Goal: Task Accomplishment & Management: Manage account settings

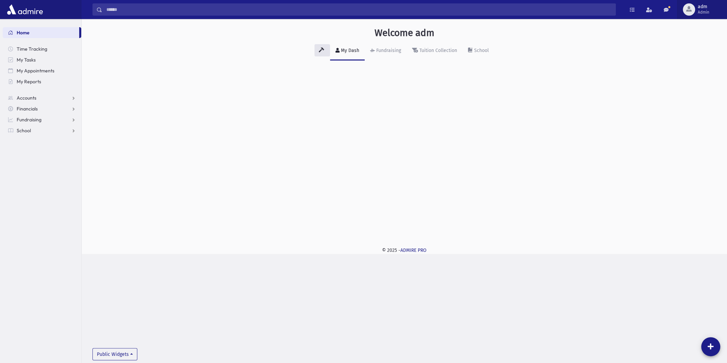
click at [705, 12] on span "Admin" at bounding box center [704, 12] width 12 height 5
click at [689, 101] on link "Manage Logins" at bounding box center [698, 100] width 54 height 13
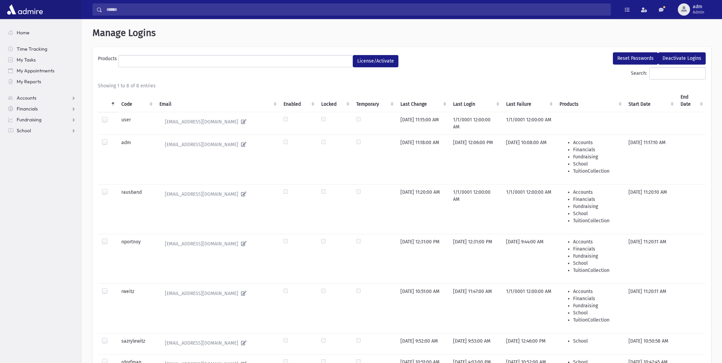
select select
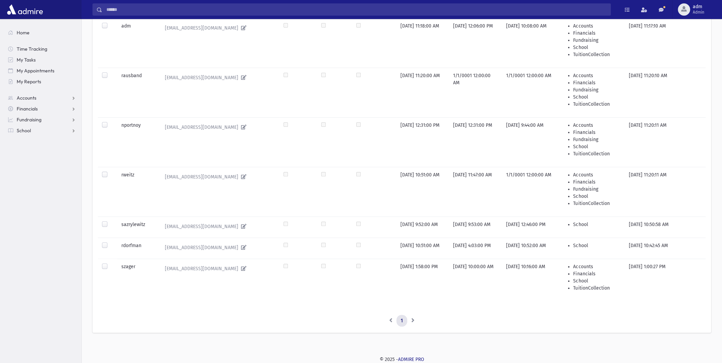
click at [110, 263] on label at bounding box center [110, 263] width 0 height 0
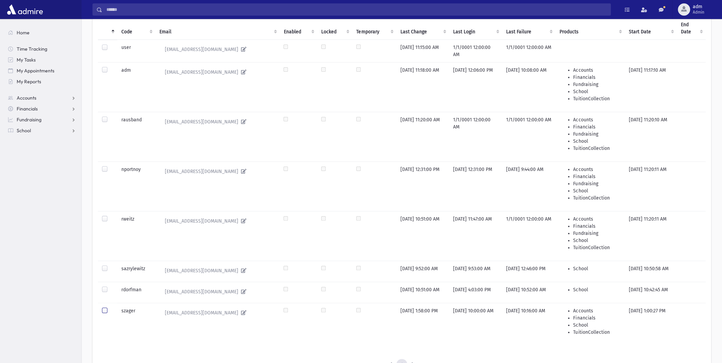
scroll to position [0, 0]
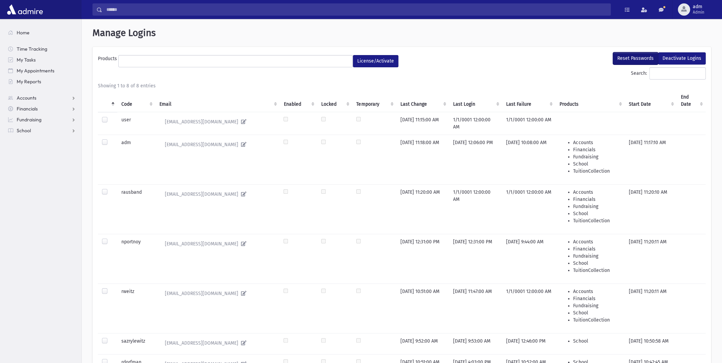
click at [637, 54] on button "Reset Passwords" at bounding box center [635, 58] width 45 height 12
select select
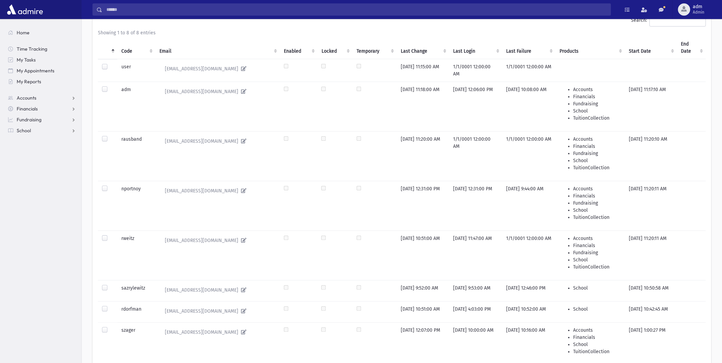
scroll to position [51, 0]
click at [110, 286] on label at bounding box center [110, 286] width 0 height 0
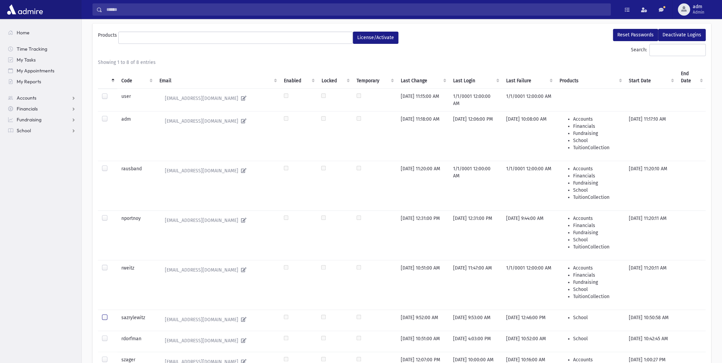
scroll to position [0, 0]
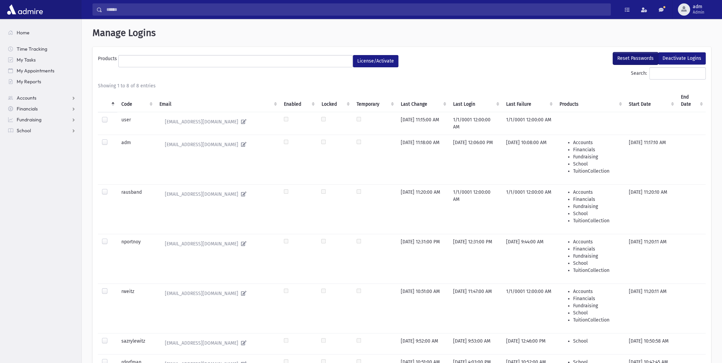
click at [633, 57] on button "Reset Passwords" at bounding box center [635, 58] width 45 height 12
select select
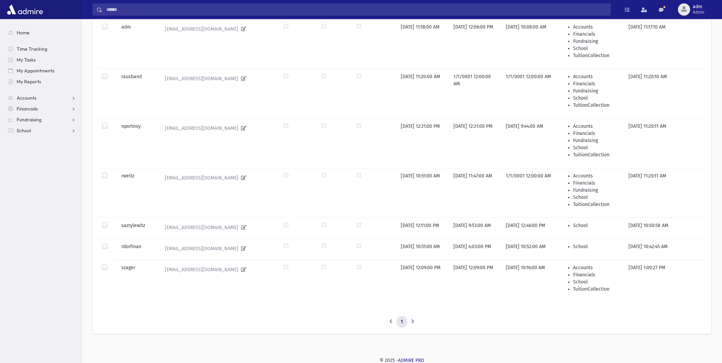
scroll to position [119, 0]
drag, startPoint x: 146, startPoint y: 221, endPoint x: 120, endPoint y: 224, distance: 26.0
click at [120, 224] on td "sazrylewitz" at bounding box center [136, 226] width 38 height 21
copy td "sazrylewitz"
